Goal: Transaction & Acquisition: Purchase product/service

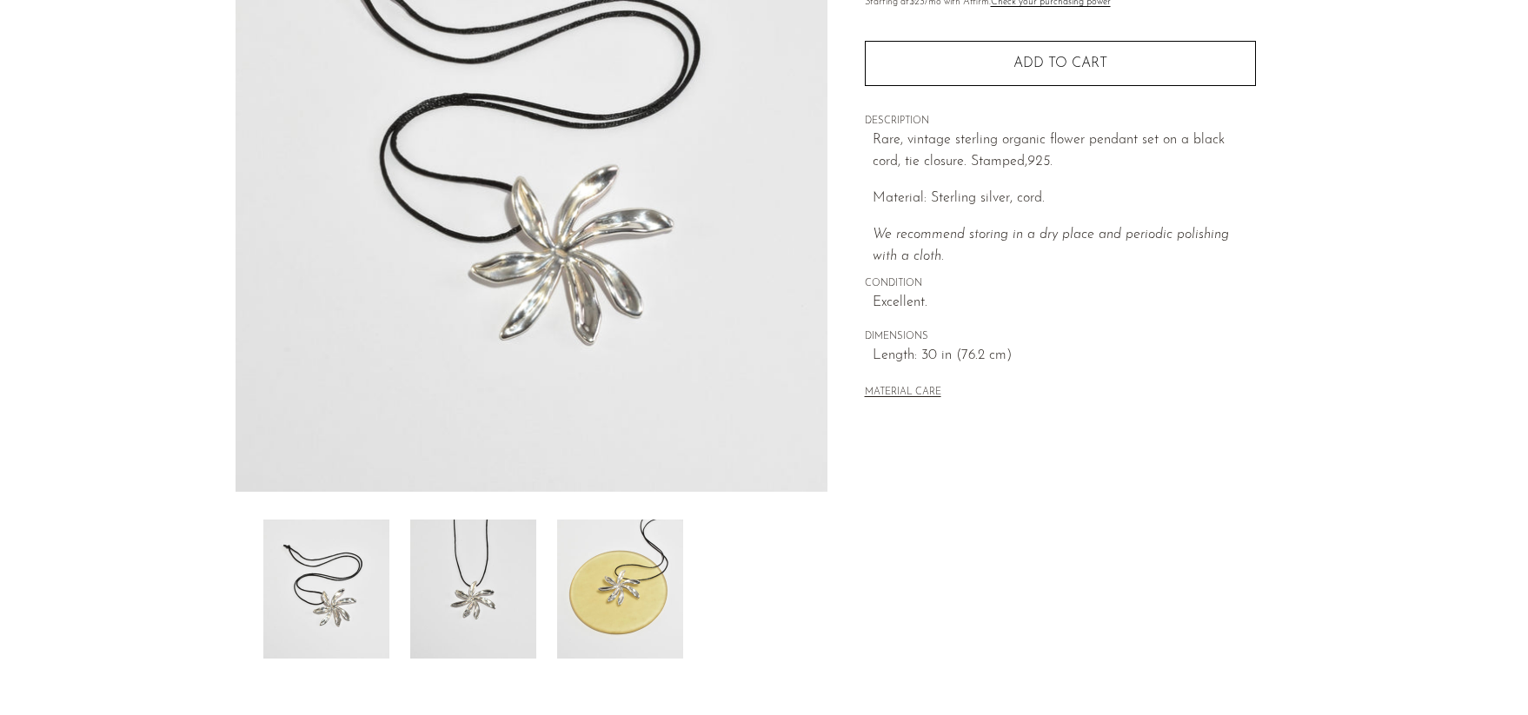
scroll to position [246, 0]
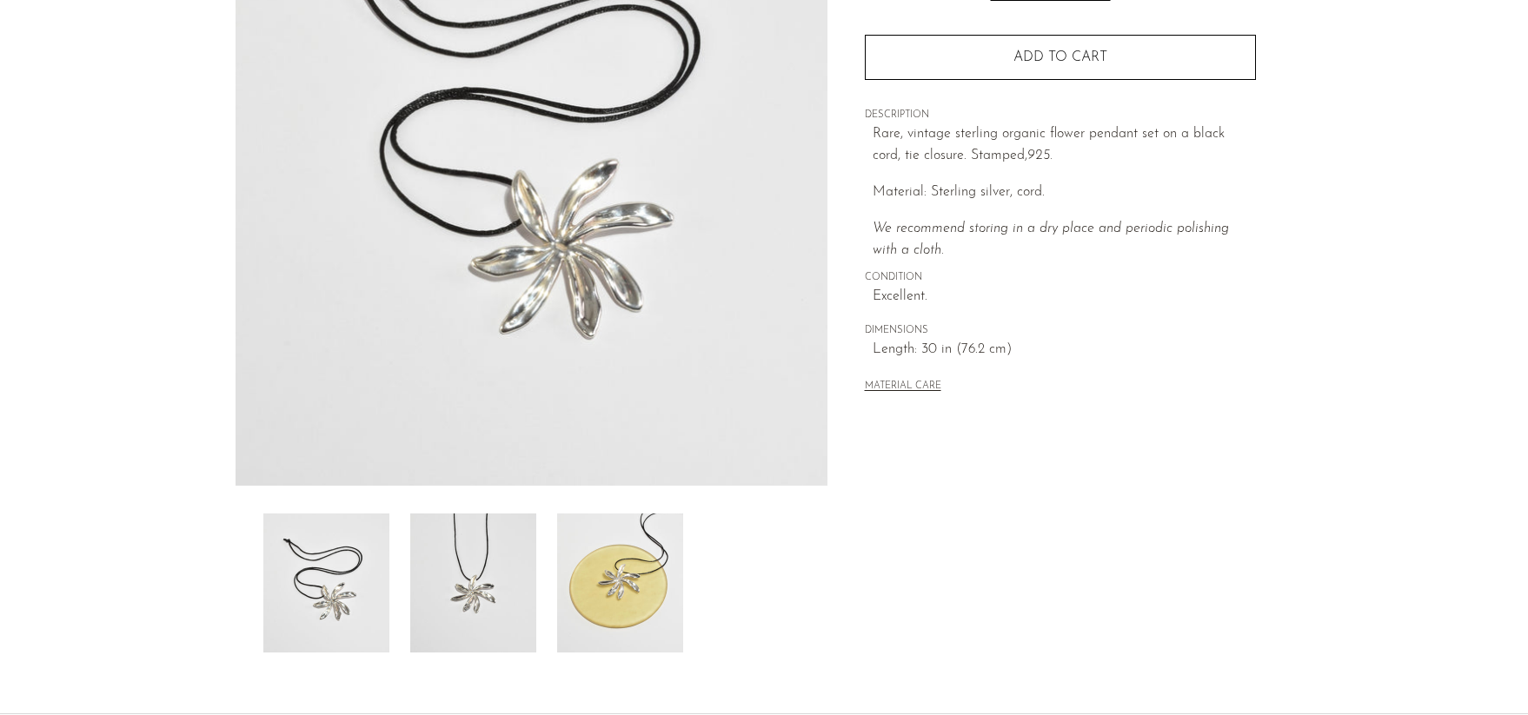
click at [502, 576] on img at bounding box center [473, 583] width 126 height 139
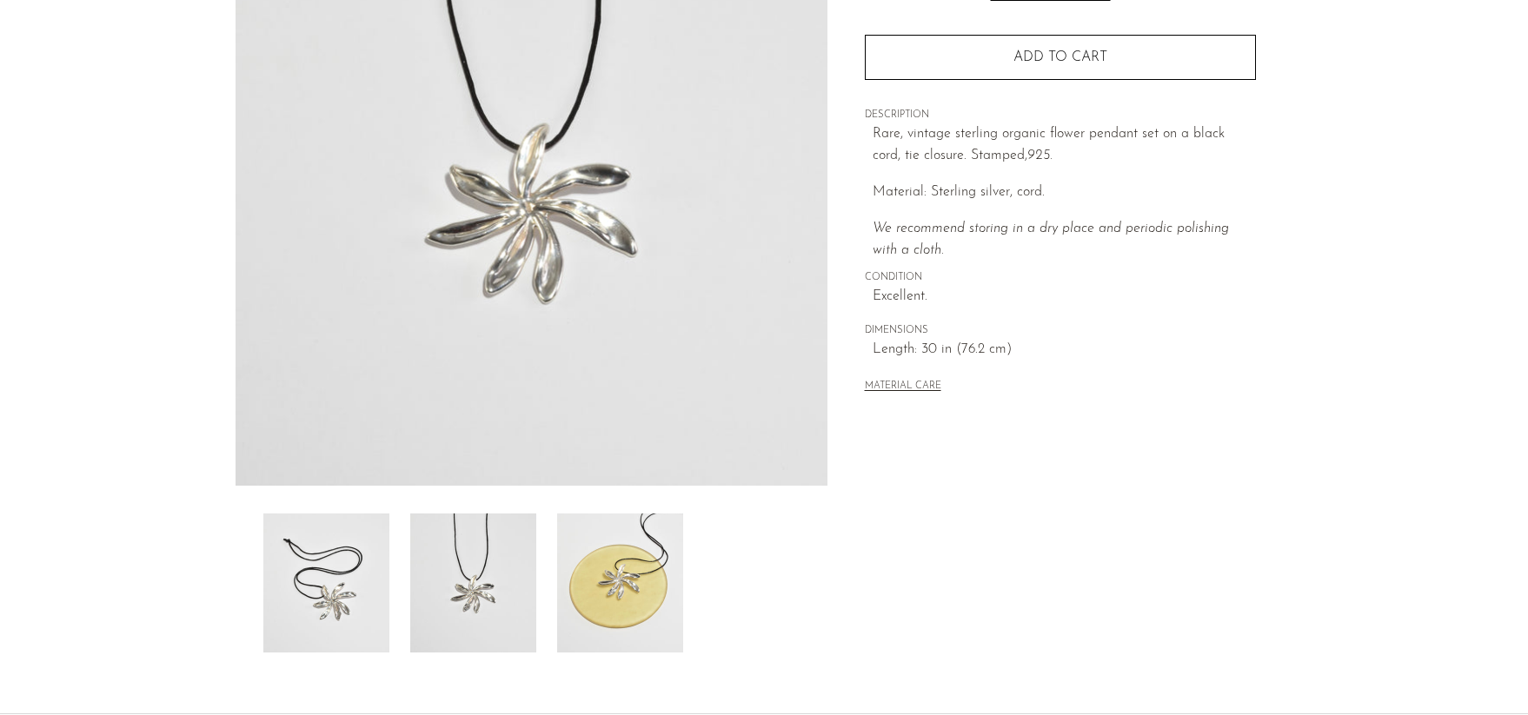
click at [628, 577] on img at bounding box center [620, 583] width 126 height 139
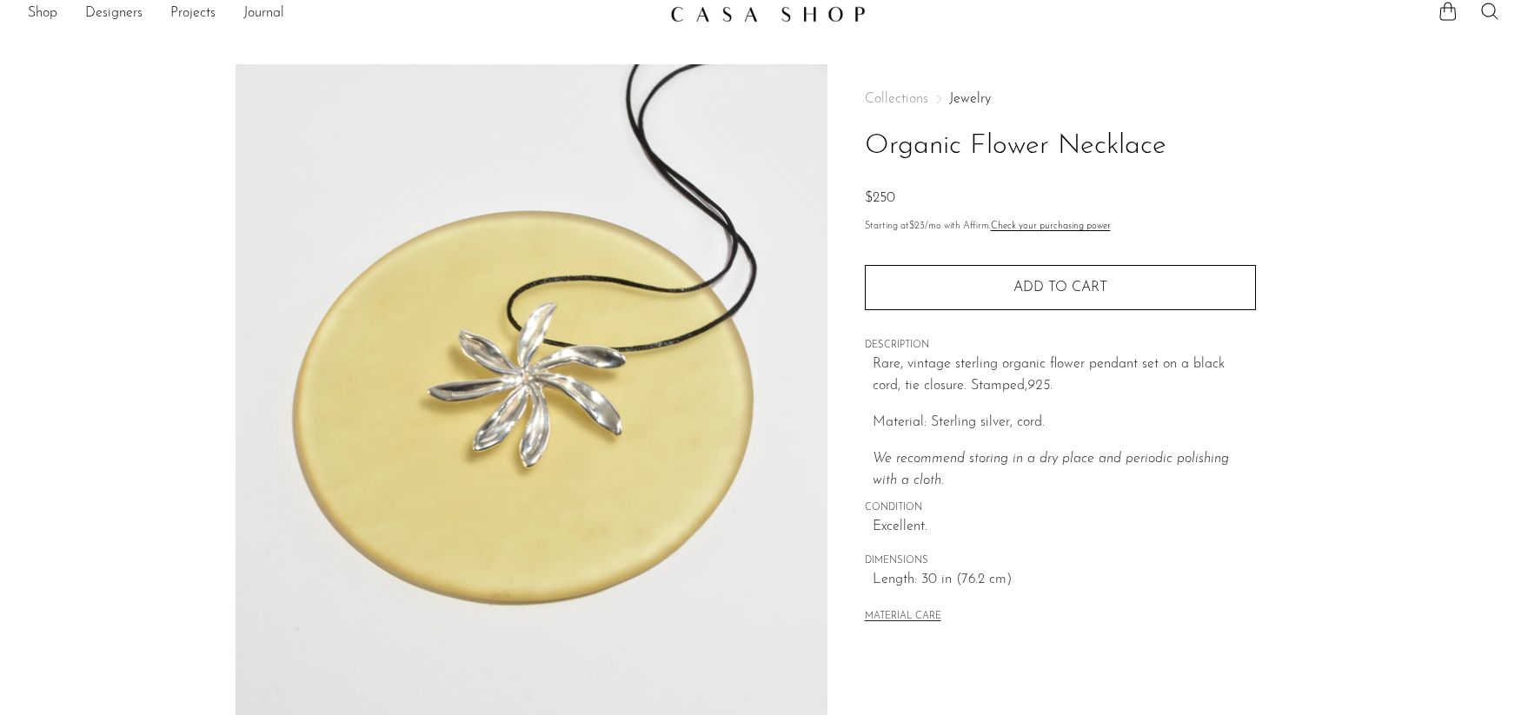
scroll to position [0, 0]
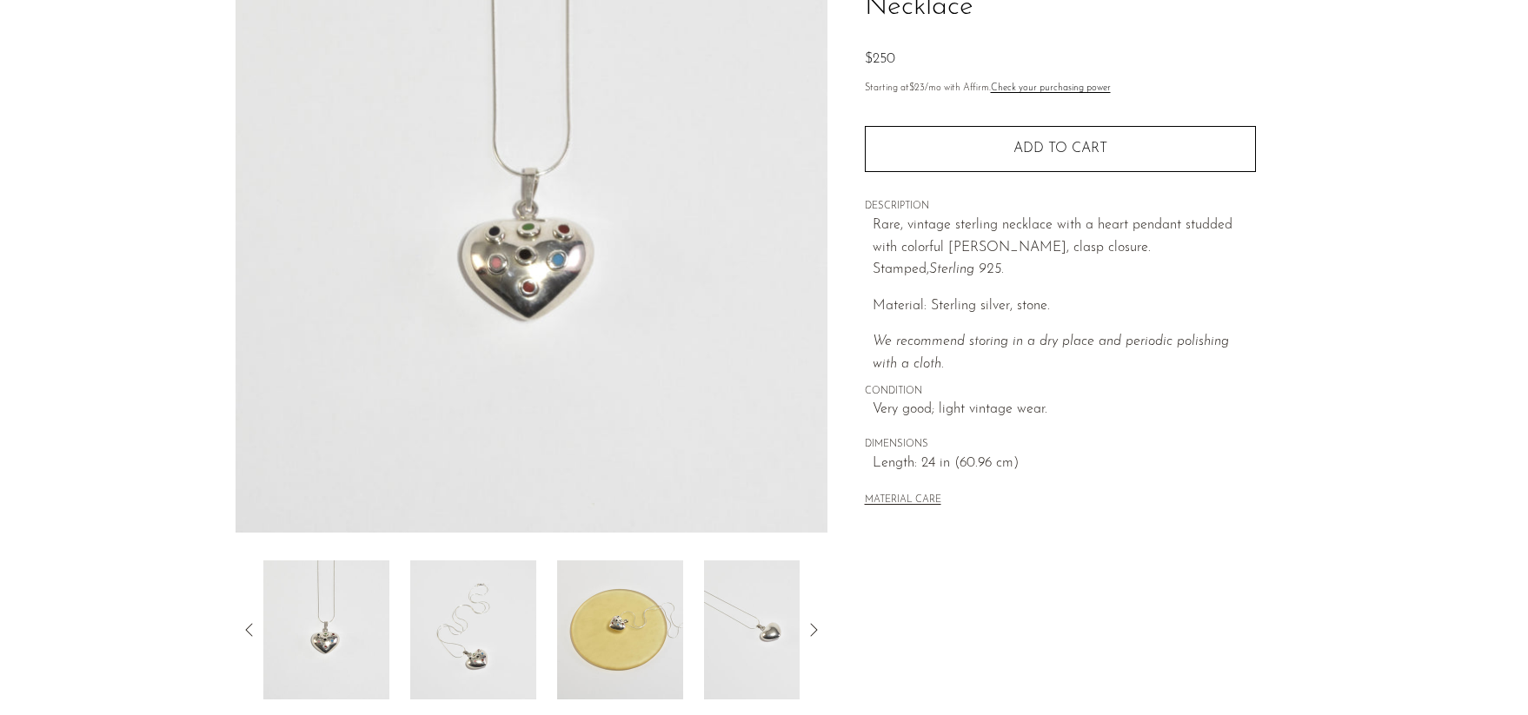
scroll to position [196, 0]
click at [817, 630] on icon at bounding box center [813, 632] width 21 height 21
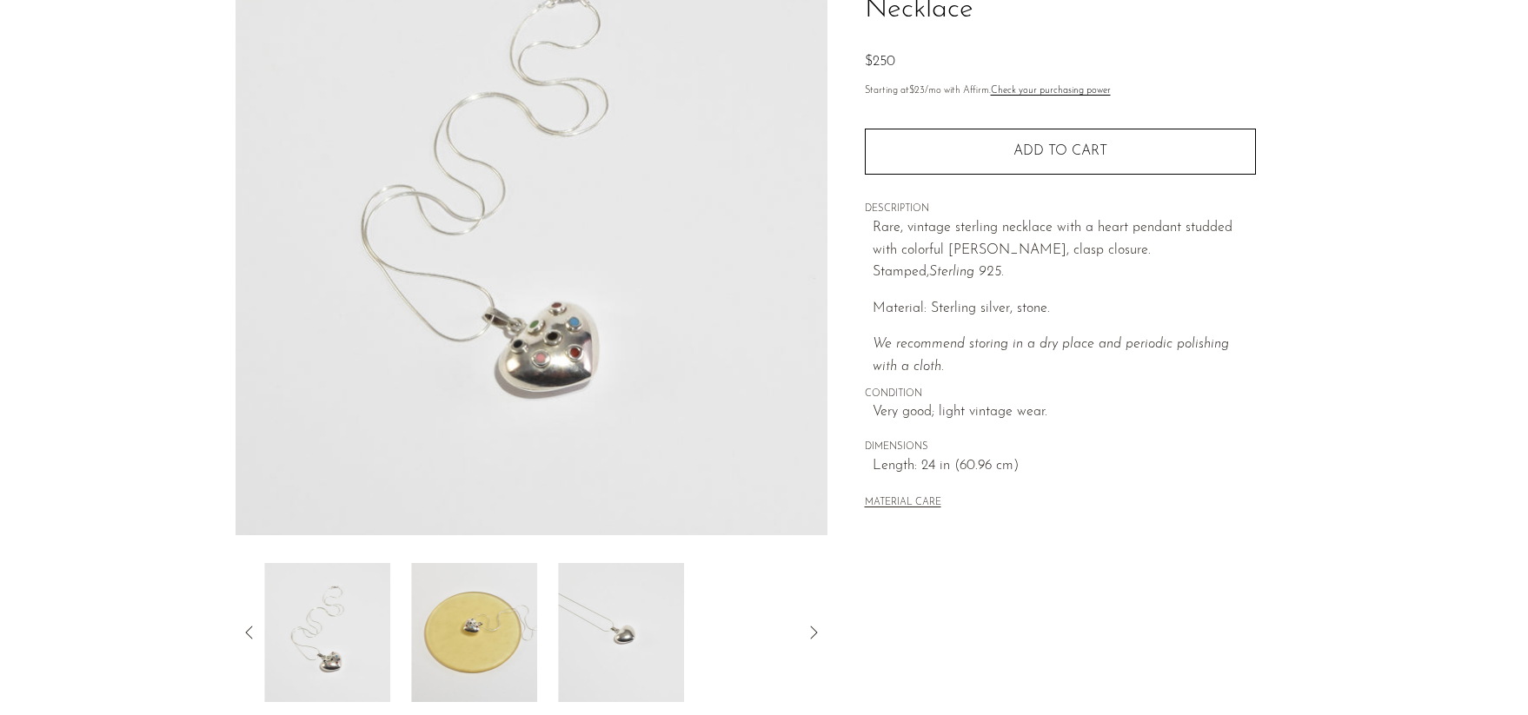
click at [816, 630] on icon at bounding box center [813, 632] width 21 height 21
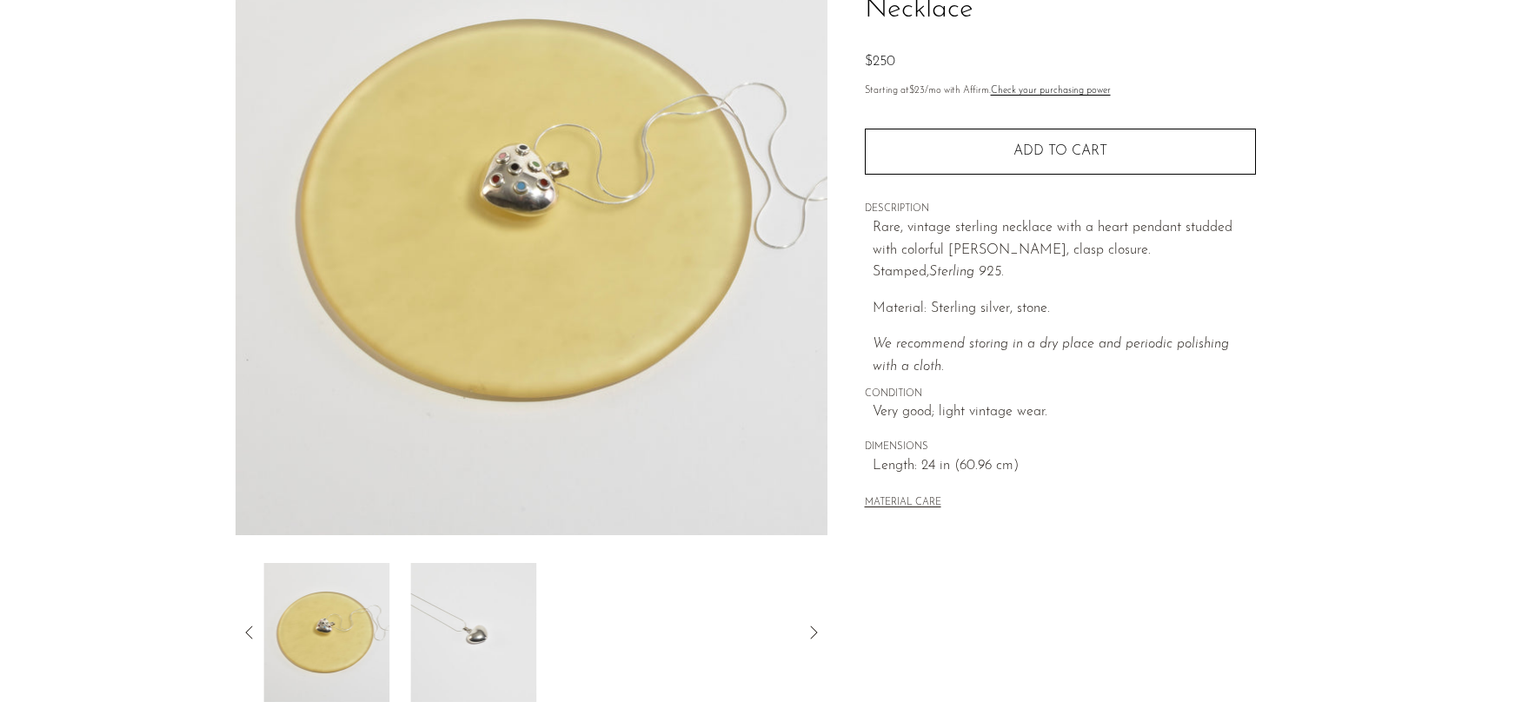
click at [816, 630] on icon at bounding box center [813, 632] width 21 height 21
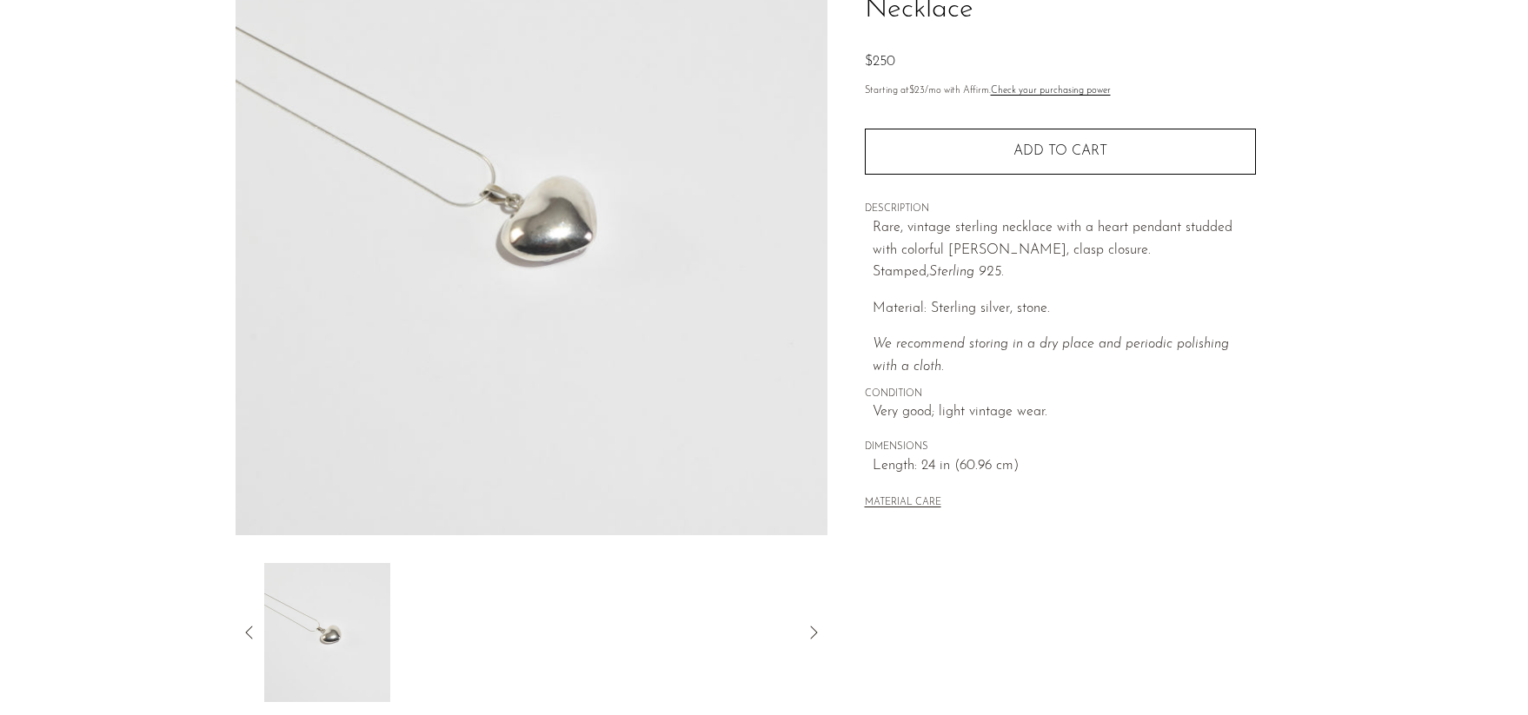
click at [816, 630] on icon at bounding box center [813, 632] width 21 height 21
click at [256, 634] on icon at bounding box center [249, 632] width 21 height 21
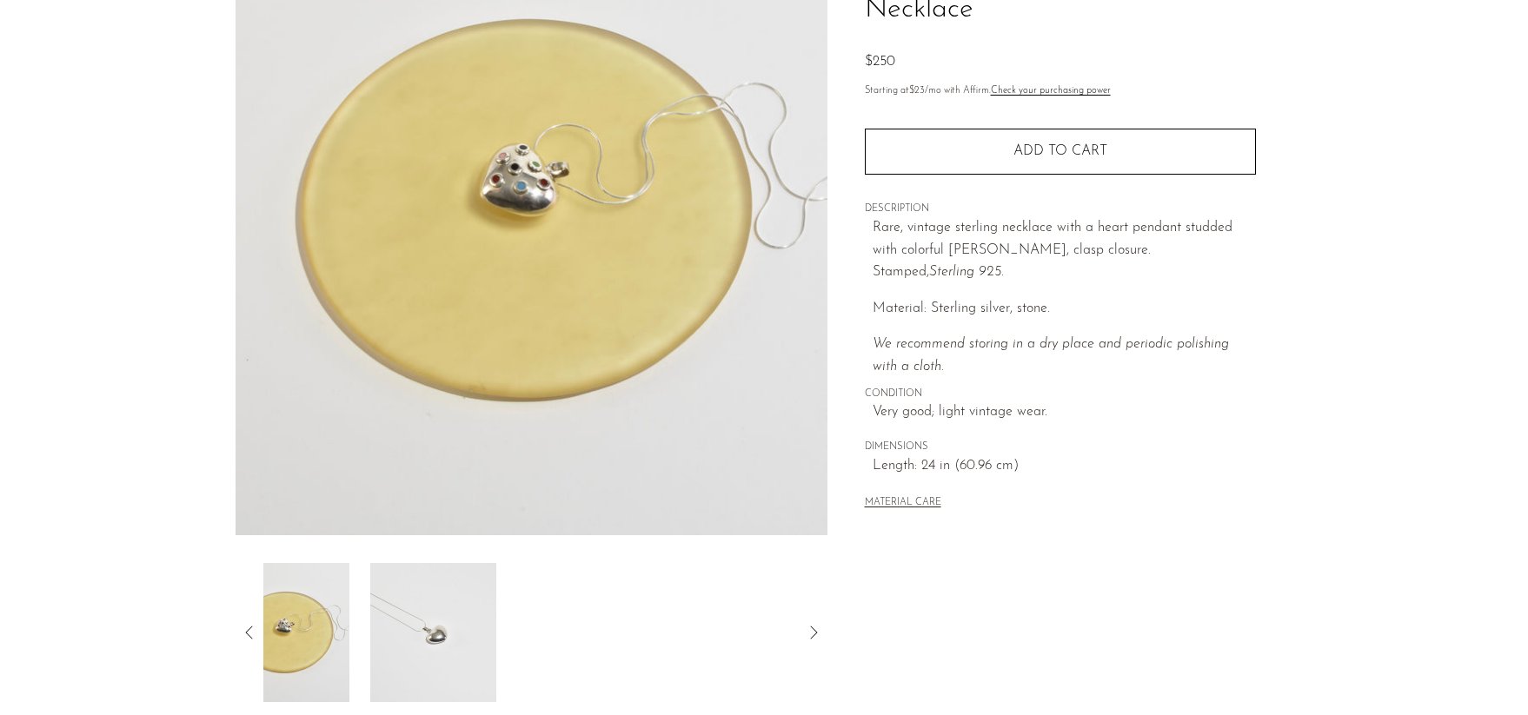
click at [256, 635] on icon at bounding box center [249, 632] width 21 height 21
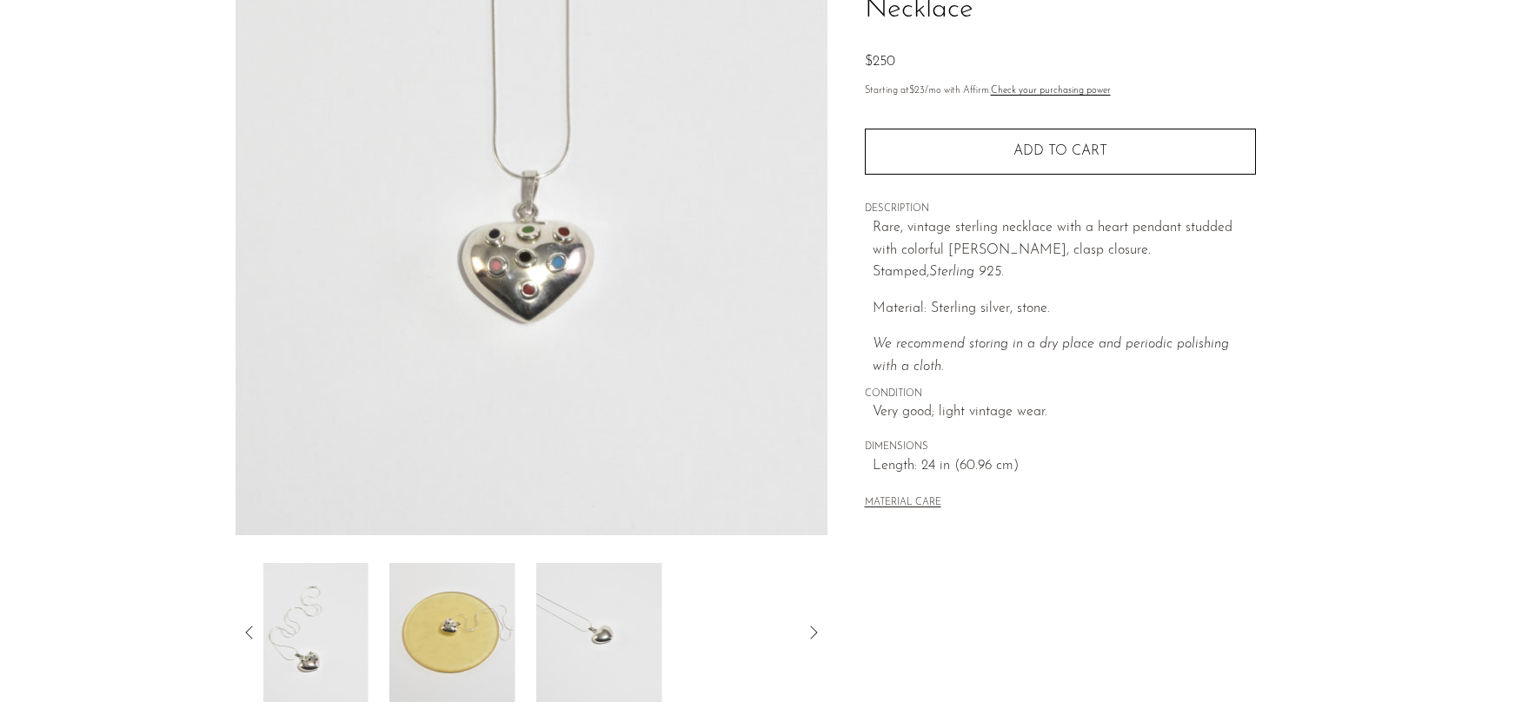
click at [256, 635] on icon at bounding box center [249, 632] width 21 height 21
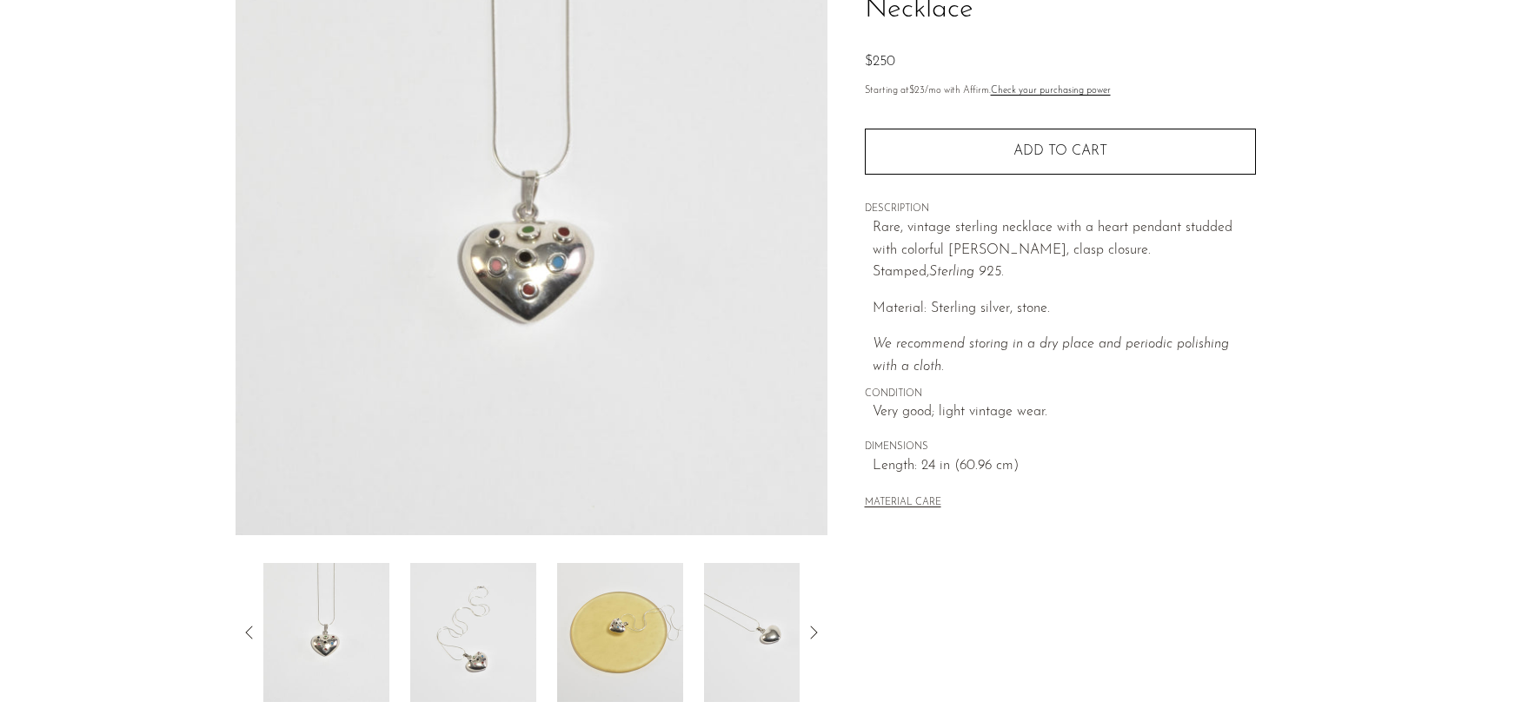
click at [1068, 615] on div "Collections Jewelry Colorful Heart Pendant Necklace $250 Starting at $23 /mo wi…" at bounding box center [1059, 293] width 465 height 819
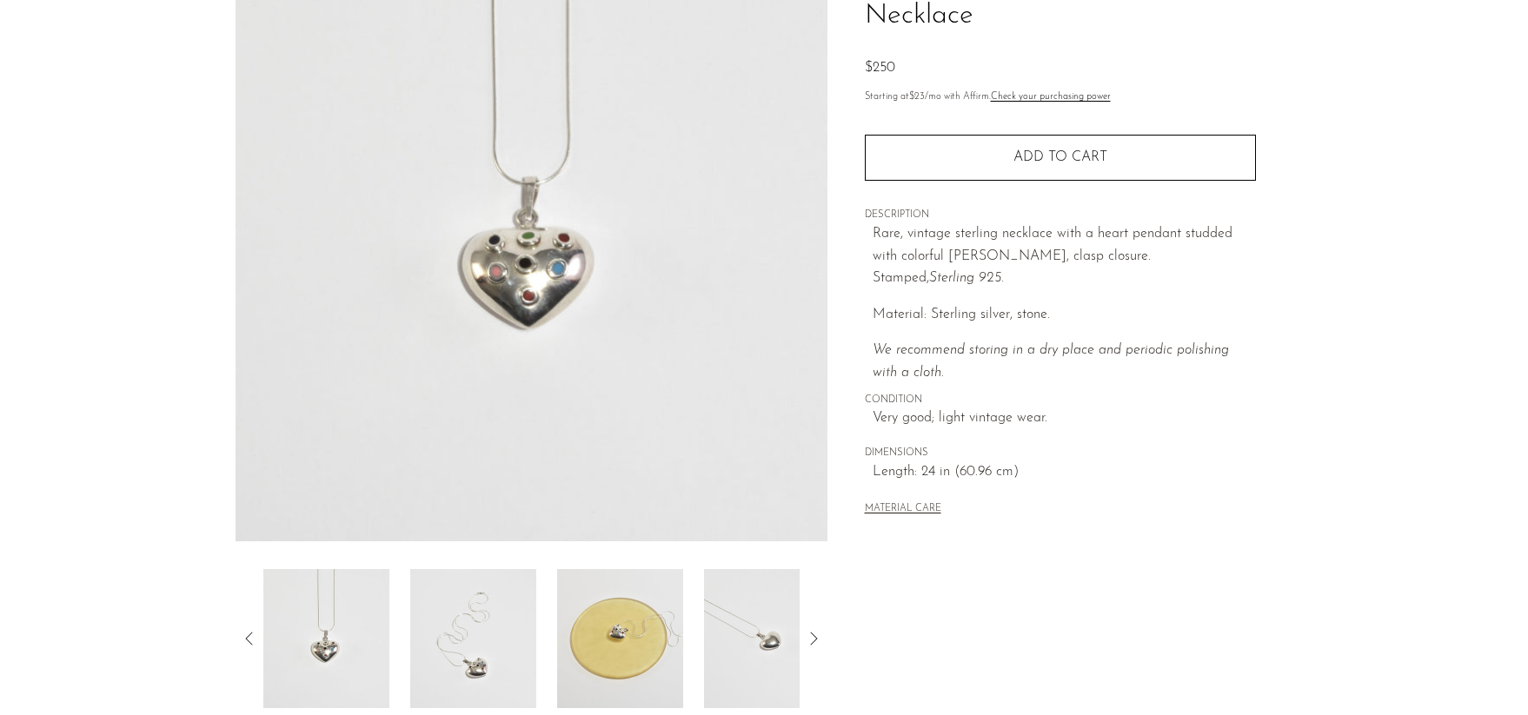
scroll to position [0, 0]
